Goal: Task Accomplishment & Management: Manage account settings

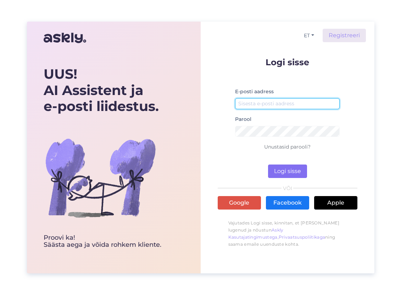
type input "[EMAIL_ADDRESS][DOMAIN_NAME]"
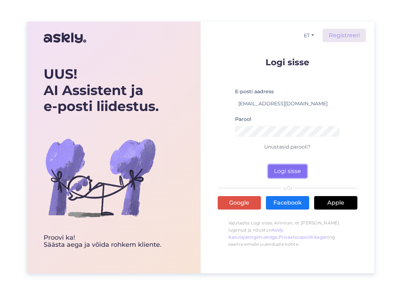
click at [285, 173] on button "Logi sisse" at bounding box center [287, 171] width 39 height 13
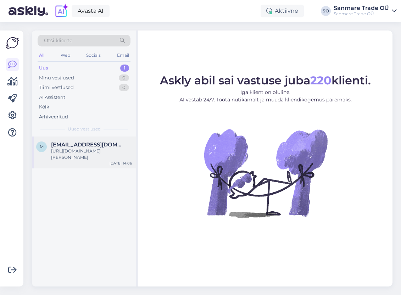
click at [95, 159] on div "[URL][DOMAIN_NAME][PERSON_NAME]" at bounding box center [91, 154] width 81 height 13
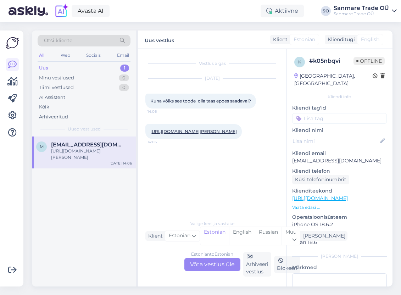
click at [331, 195] on link "https://kodustaar.ee/meigilaud-80x40-cm-valge/" at bounding box center [320, 198] width 56 height 6
click at [367, 15] on div "Sanmare Trade OÜ" at bounding box center [361, 14] width 55 height 6
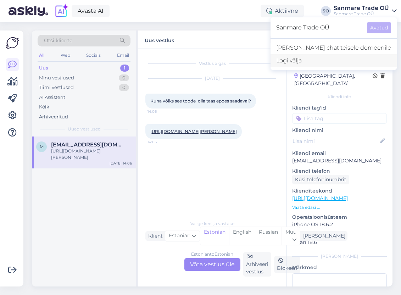
click at [322, 62] on div "Logi välja" at bounding box center [334, 60] width 126 height 13
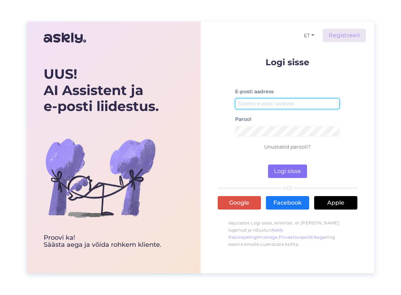
type input "[EMAIL_ADDRESS][DOMAIN_NAME]"
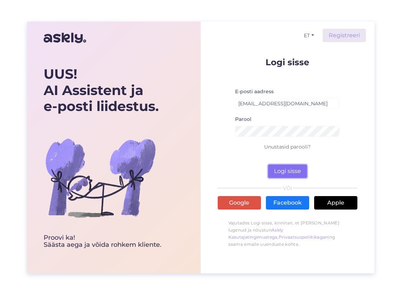
click at [284, 166] on button "Logi sisse" at bounding box center [287, 171] width 39 height 13
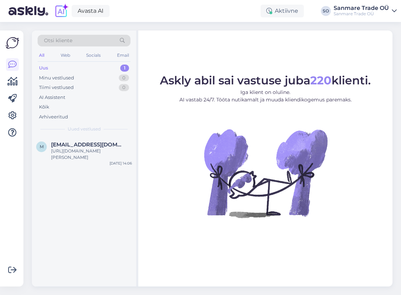
click at [340, 9] on div "Sanmare Trade OÜ" at bounding box center [361, 8] width 55 height 6
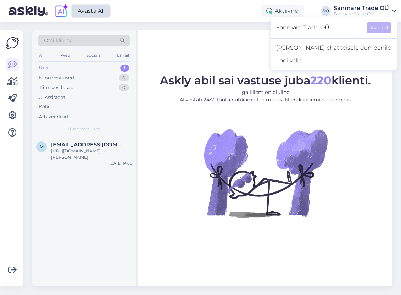
click at [93, 14] on link "Avasta AI" at bounding box center [91, 11] width 38 height 12
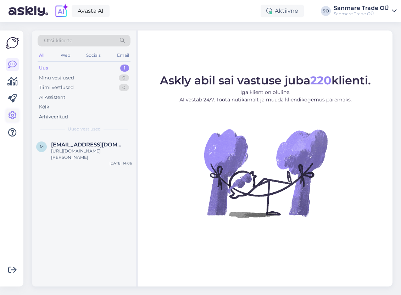
click at [15, 117] on icon at bounding box center [12, 115] width 9 height 9
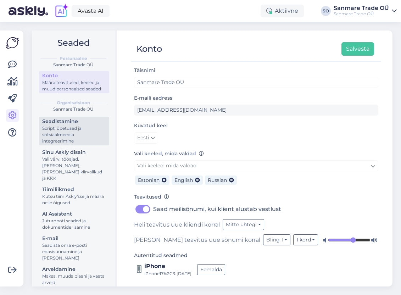
scroll to position [10, 0]
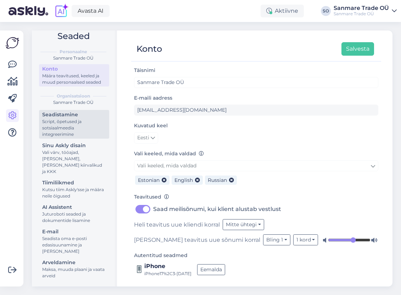
click at [74, 138] on div "Script, õpetused ja sotsiaalmeedia integreerimine" at bounding box center [74, 127] width 64 height 19
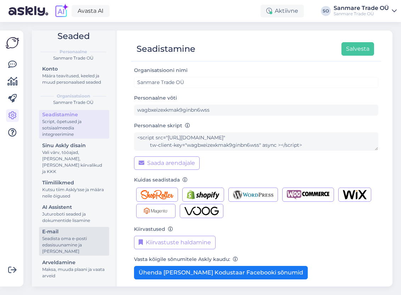
click at [79, 238] on div "Seadista oma e-posti edasisuunamine ja [PERSON_NAME]" at bounding box center [74, 244] width 64 height 19
